Goal: Task Accomplishment & Management: Manage account settings

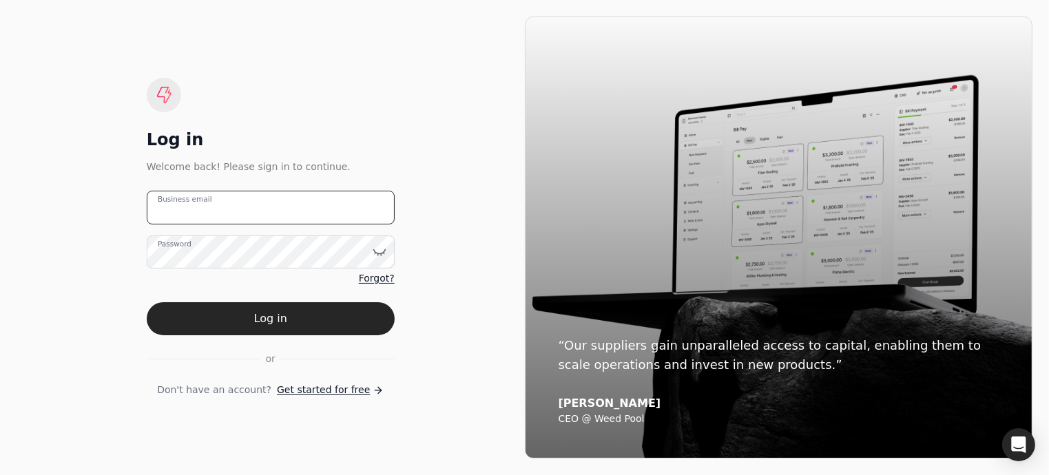
click at [240, 214] on email "Business email" at bounding box center [271, 208] width 248 height 34
type email "[EMAIL_ADDRESS][DOMAIN_NAME]"
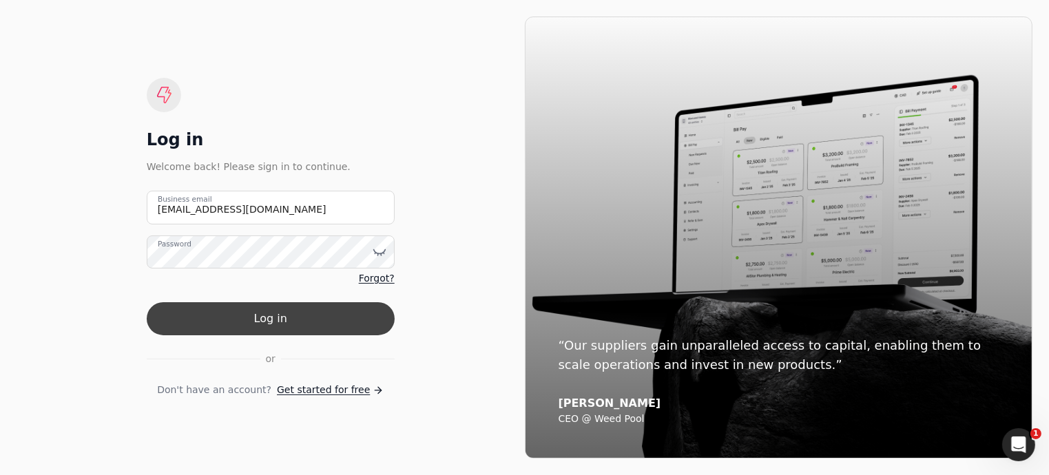
click at [252, 315] on button "Log in" at bounding box center [271, 318] width 248 height 33
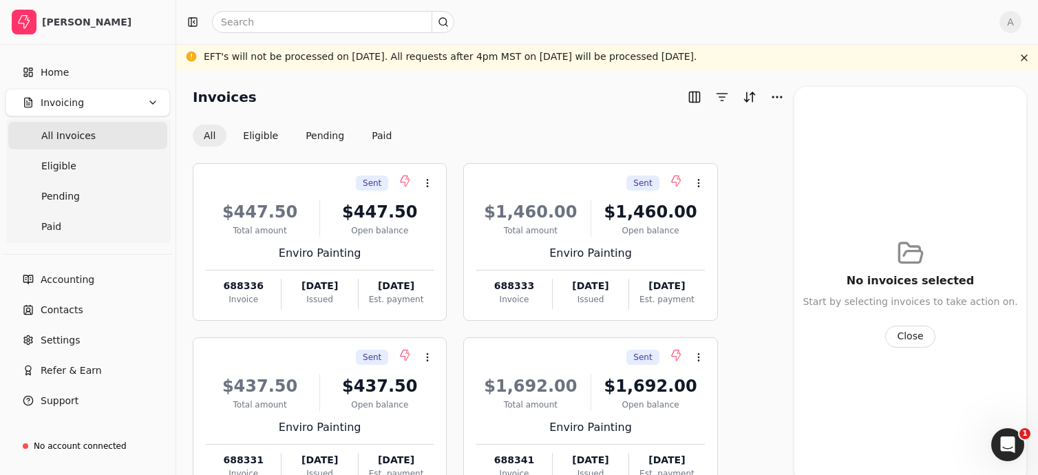
click at [252, 315] on div "Sent Context Menu Button $447.50 Total amount $447.50 Open balance Enviro Paint…" at bounding box center [320, 242] width 254 height 158
click at [67, 75] on link "Home" at bounding box center [88, 73] width 165 height 28
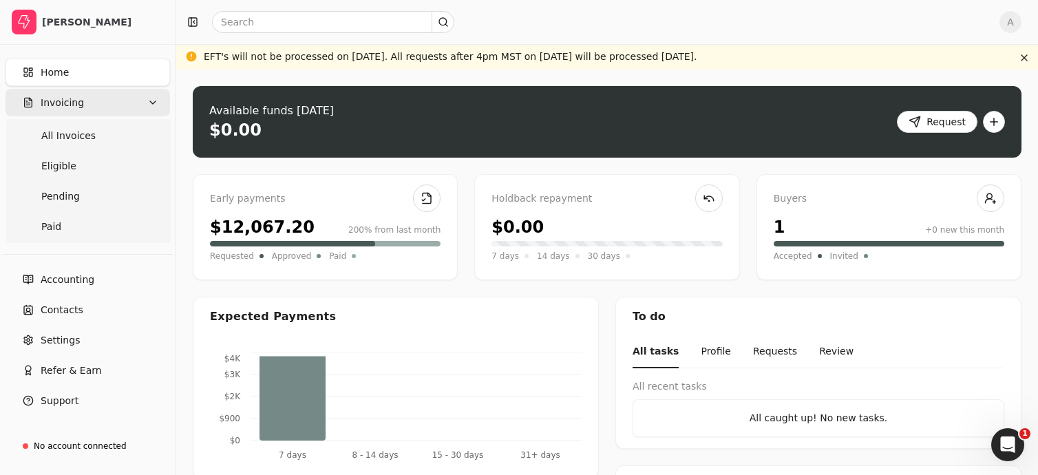
click at [52, 101] on span "Invoicing" at bounding box center [62, 103] width 43 height 14
